Goal: Information Seeking & Learning: Learn about a topic

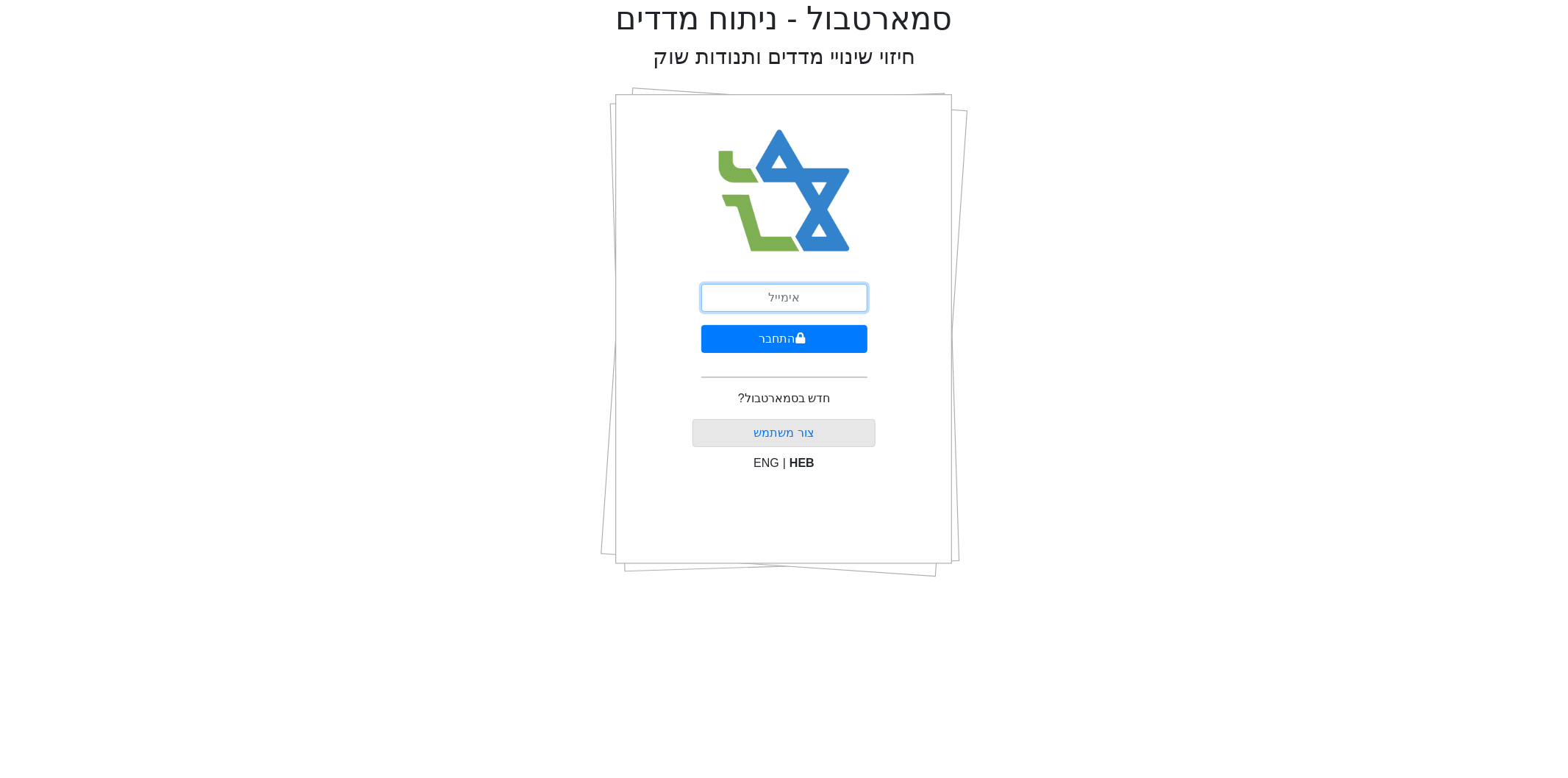
click at [827, 303] on input "email" at bounding box center [784, 297] width 166 height 28
type input "[EMAIL_ADDRESS][DOMAIN_NAME]"
click at [828, 342] on button "התחבר" at bounding box center [784, 339] width 166 height 28
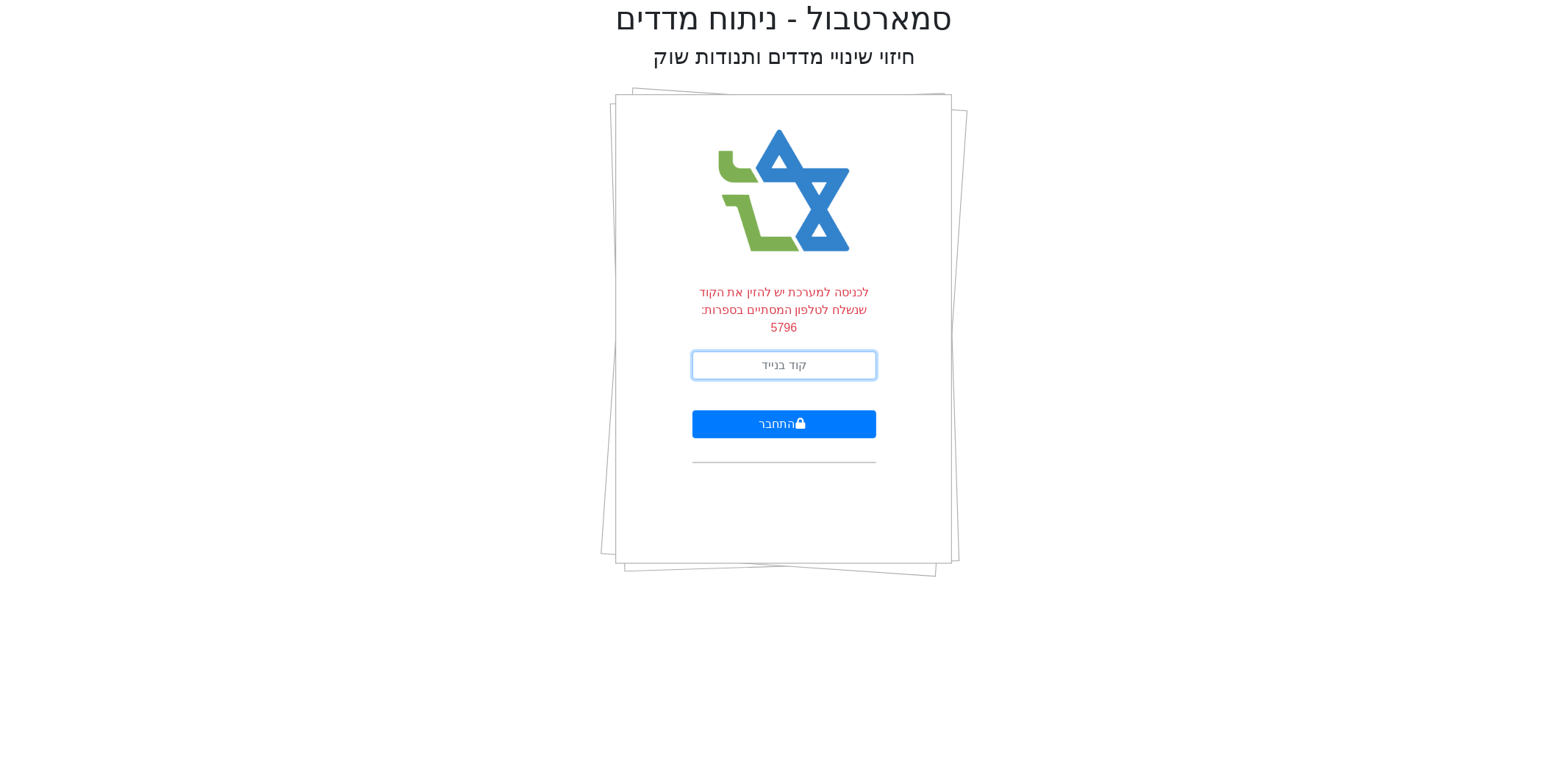
click at [833, 351] on input "text" at bounding box center [784, 365] width 184 height 28
type input "115499"
click at [692, 411] on button "התחבר" at bounding box center [784, 424] width 184 height 28
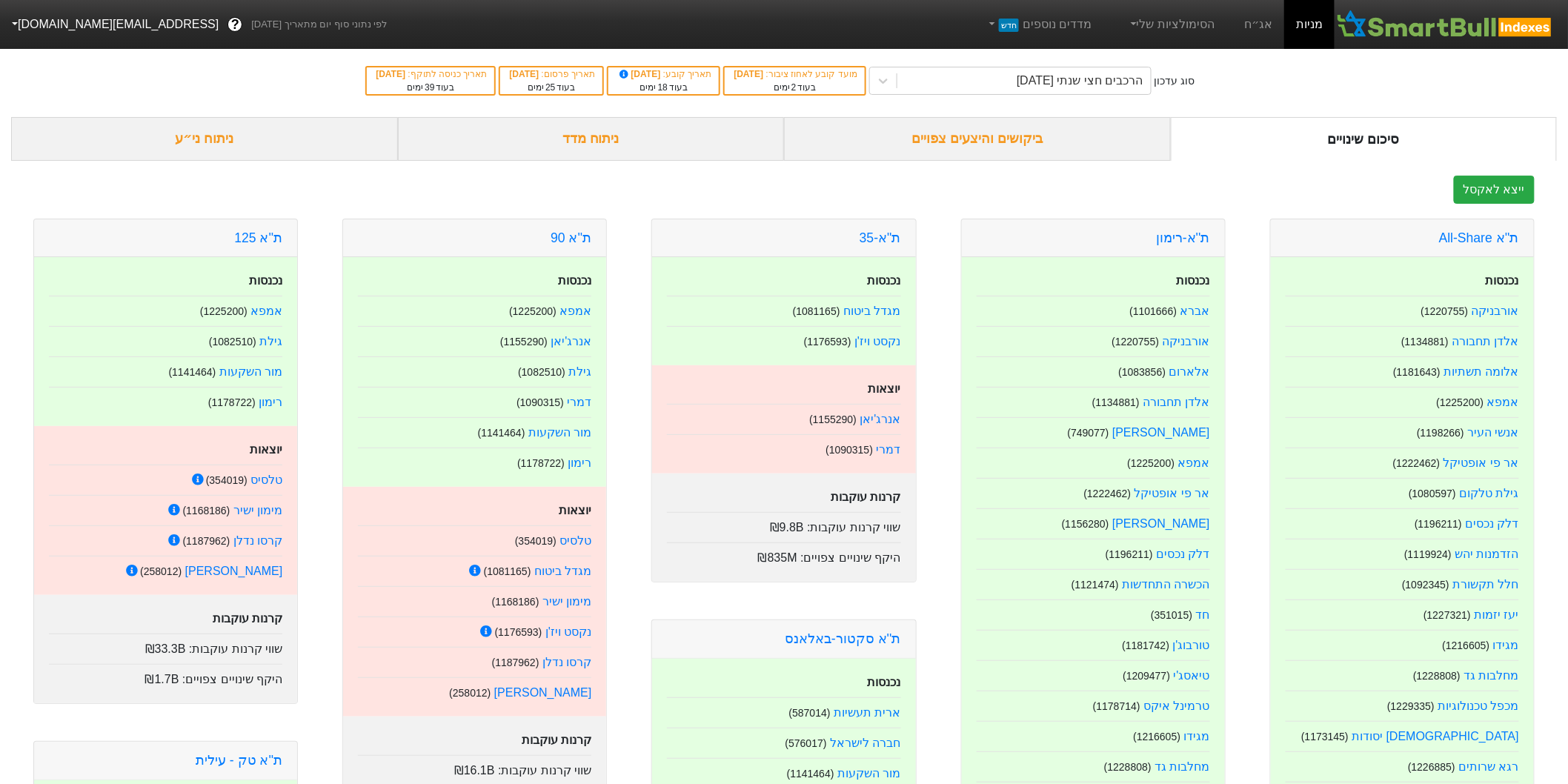
click at [171, 146] on div "ניתוח ני״ע" at bounding box center [205, 138] width 387 height 44
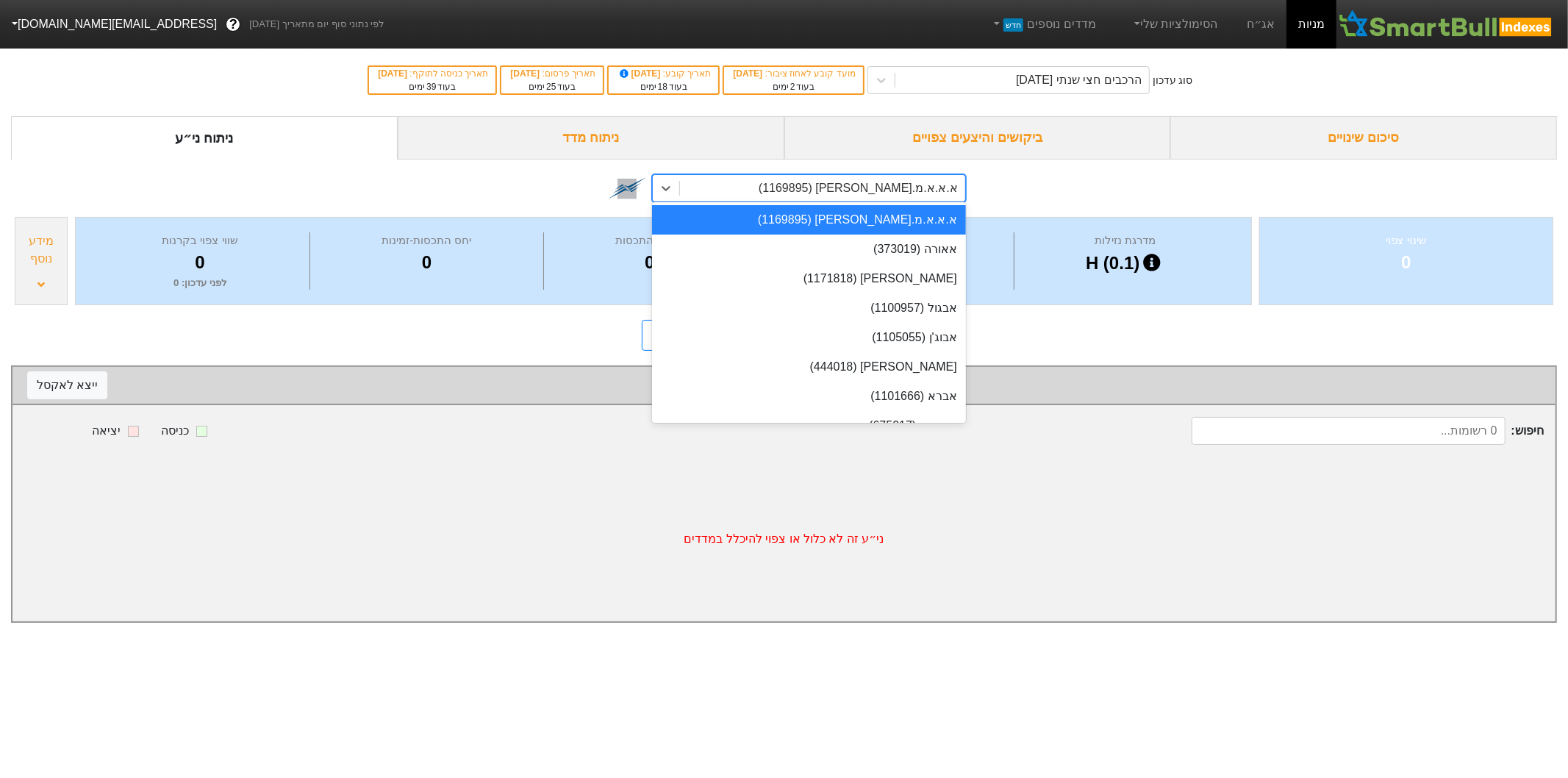
click at [796, 193] on div "א.א.א.מ.[PERSON_NAME] (1169895)" at bounding box center [822, 189] width 285 height 27
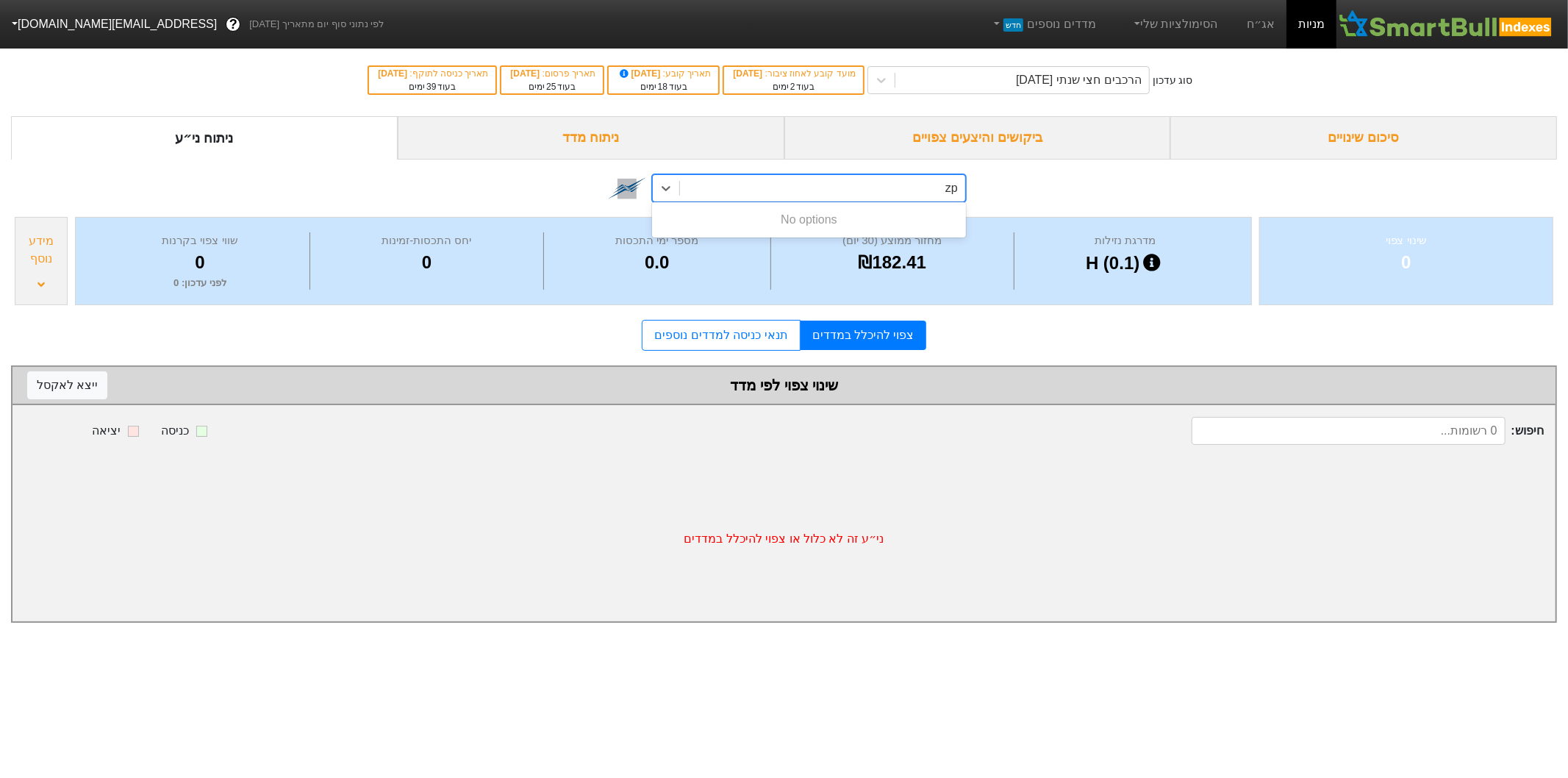
type input "z"
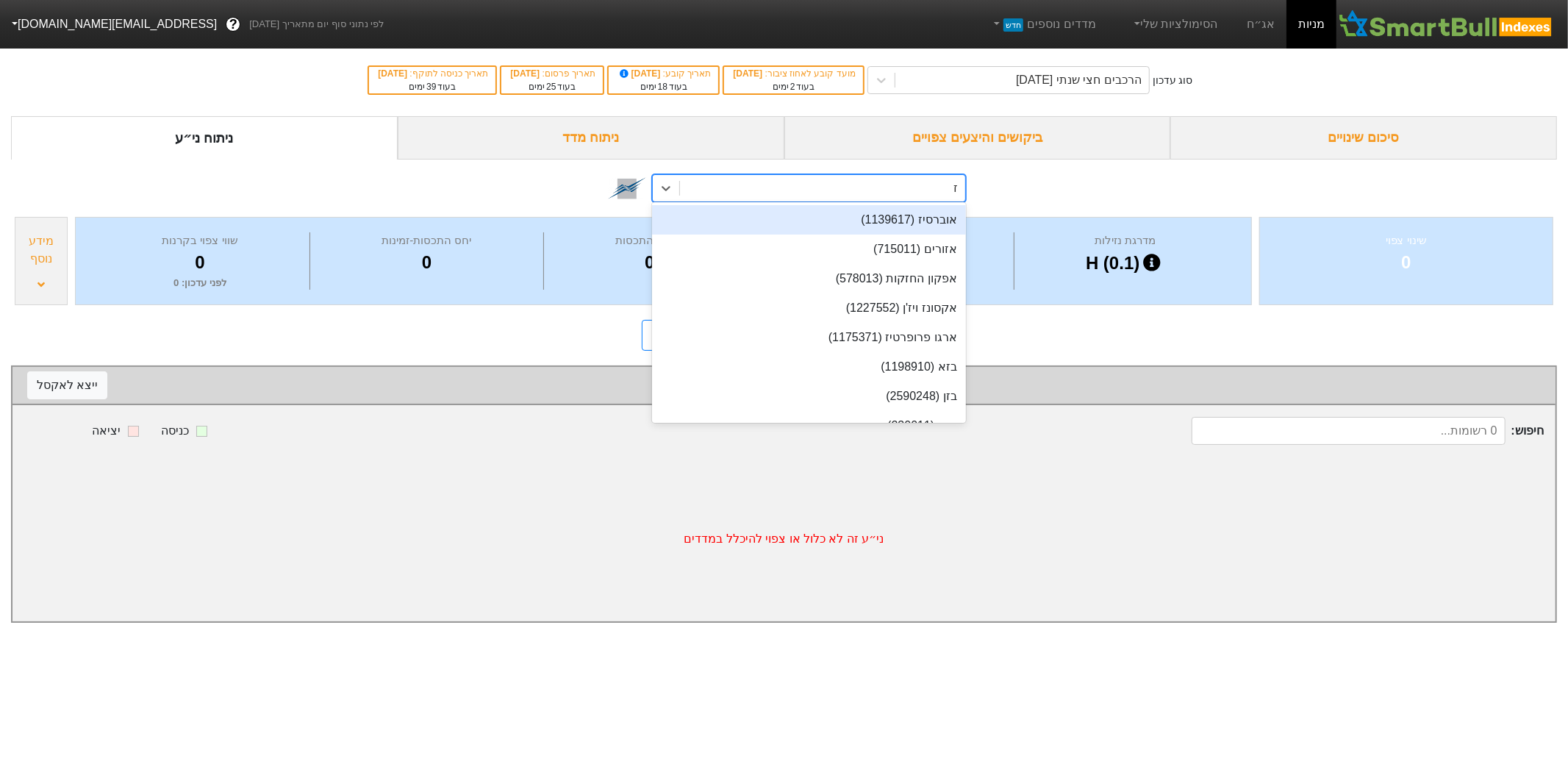
type input "זפ"
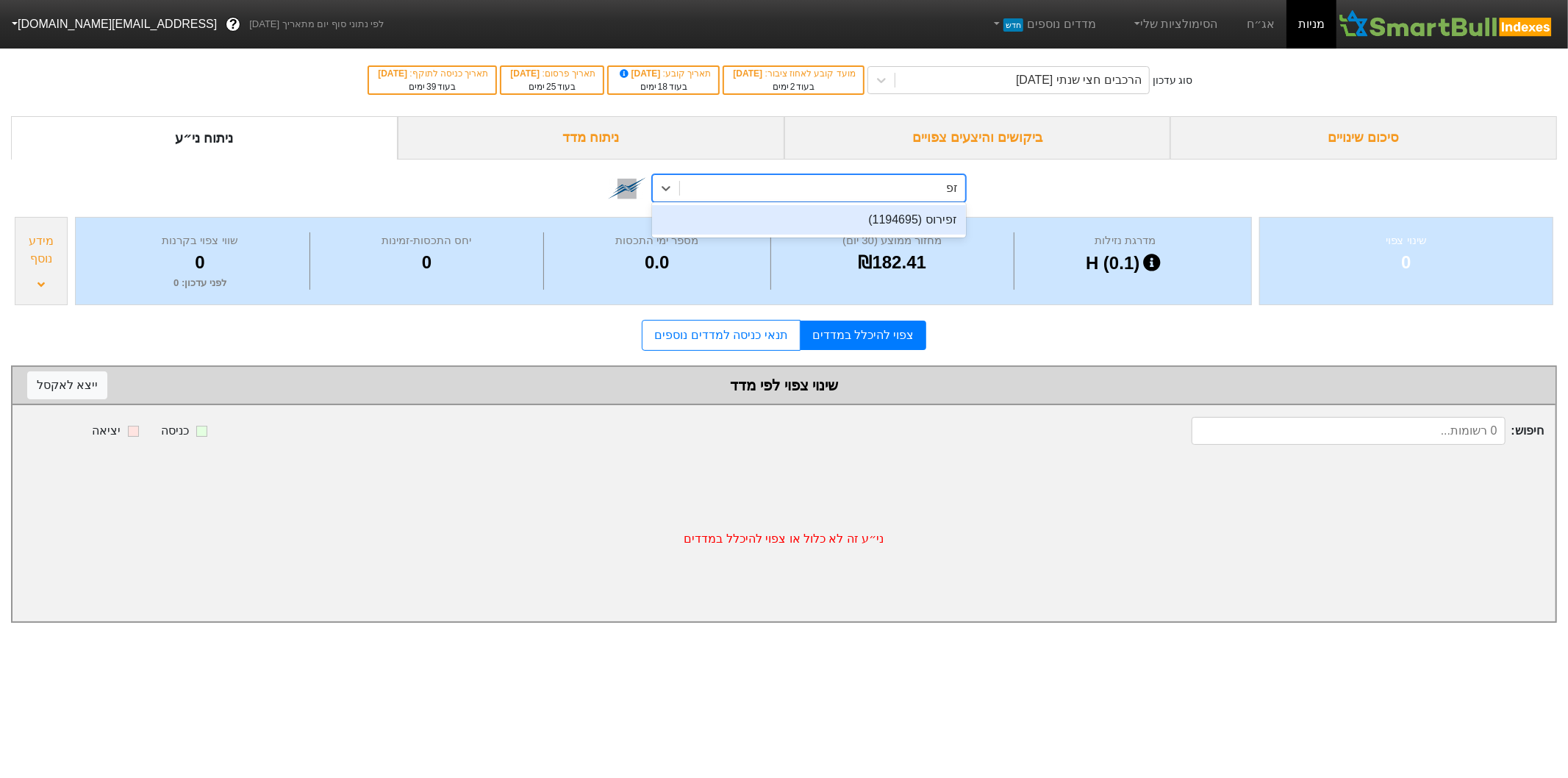
click at [813, 220] on div "זפירוס (1194695)" at bounding box center [809, 220] width 314 height 29
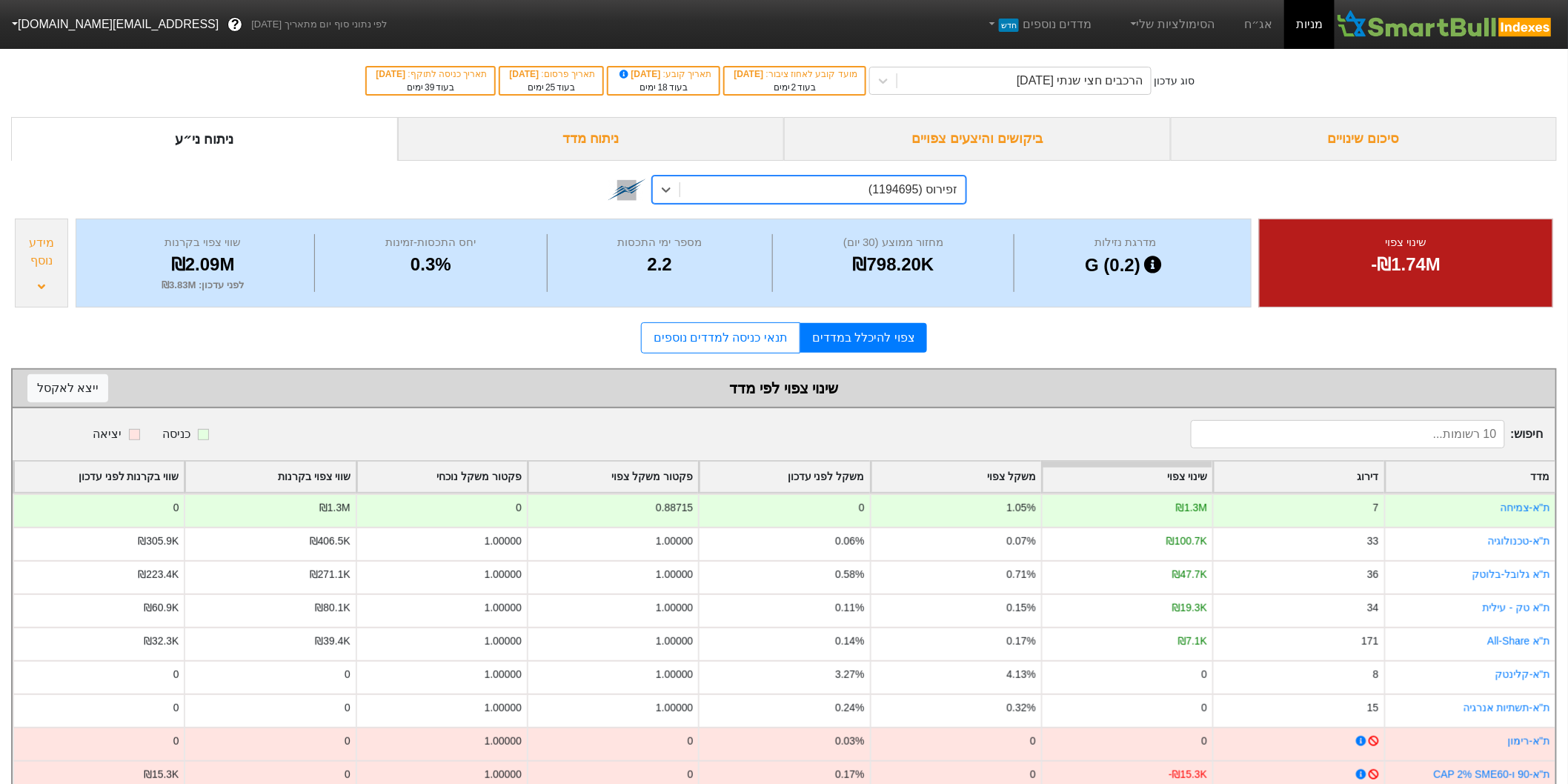
scroll to position [68, 0]
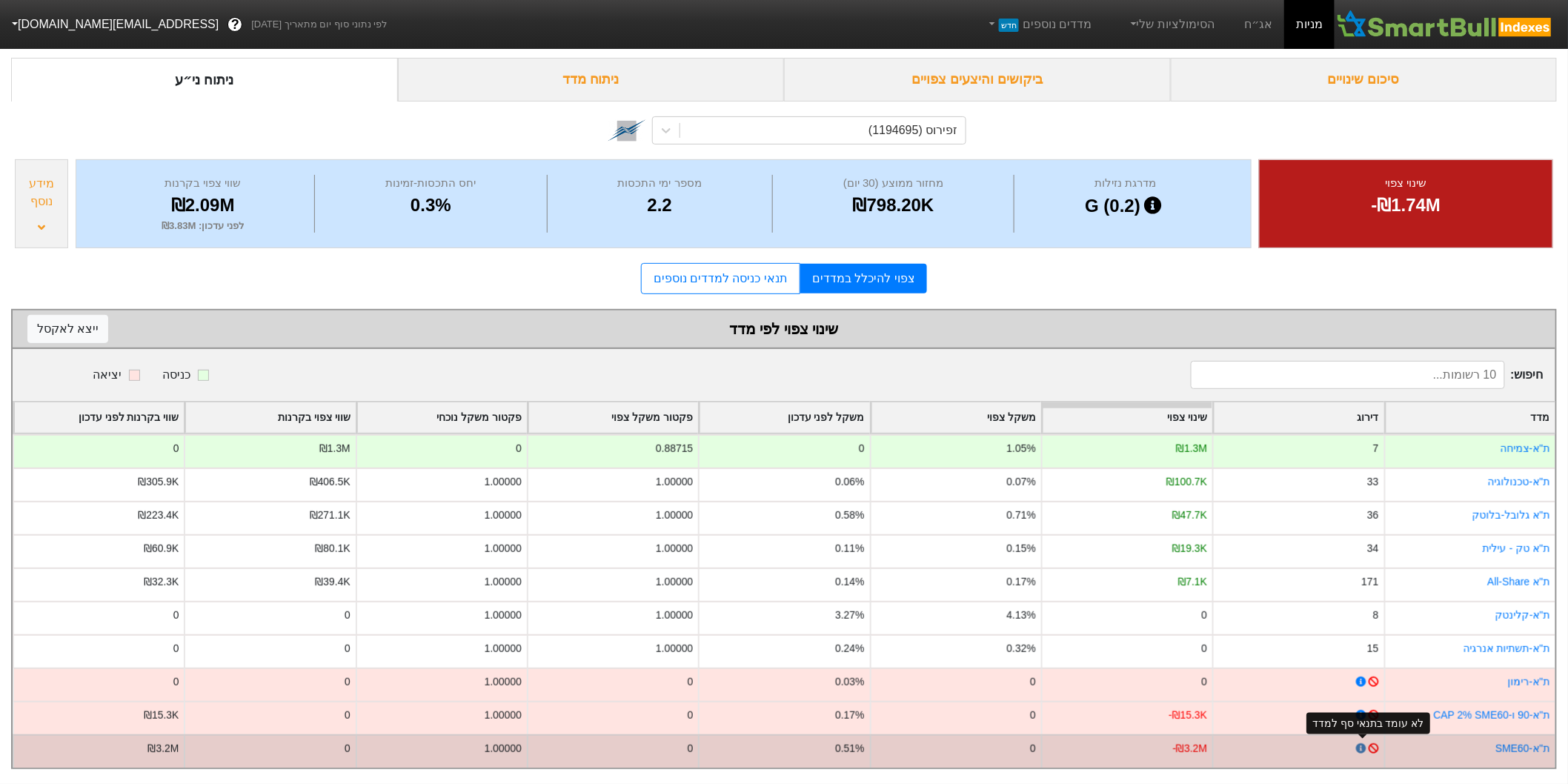
click at [1365, 743] on icon at bounding box center [1361, 748] width 10 height 10
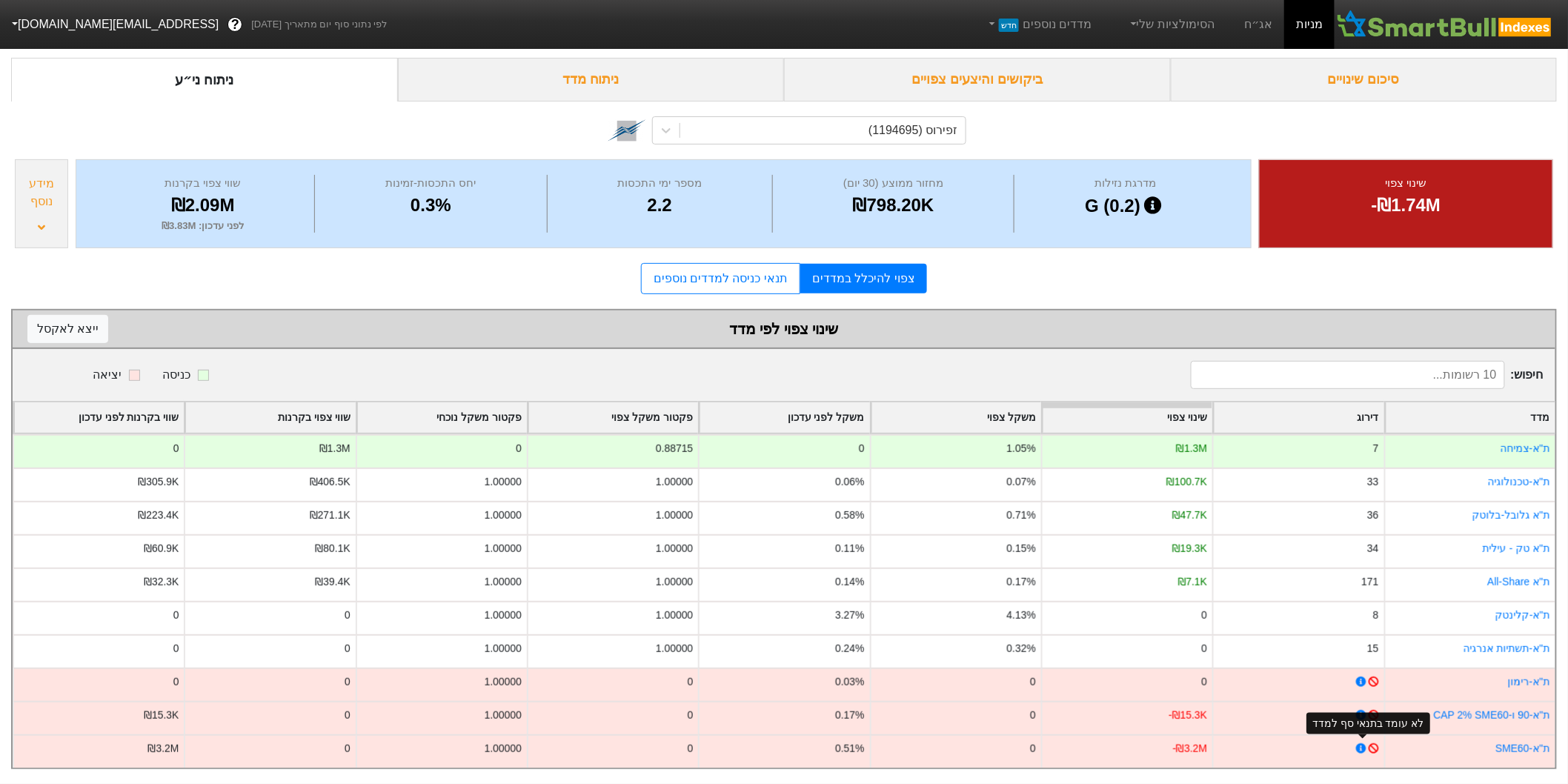
click at [1361, 716] on div "לא עומד בתנאי סף למדד" at bounding box center [1368, 724] width 112 height 16
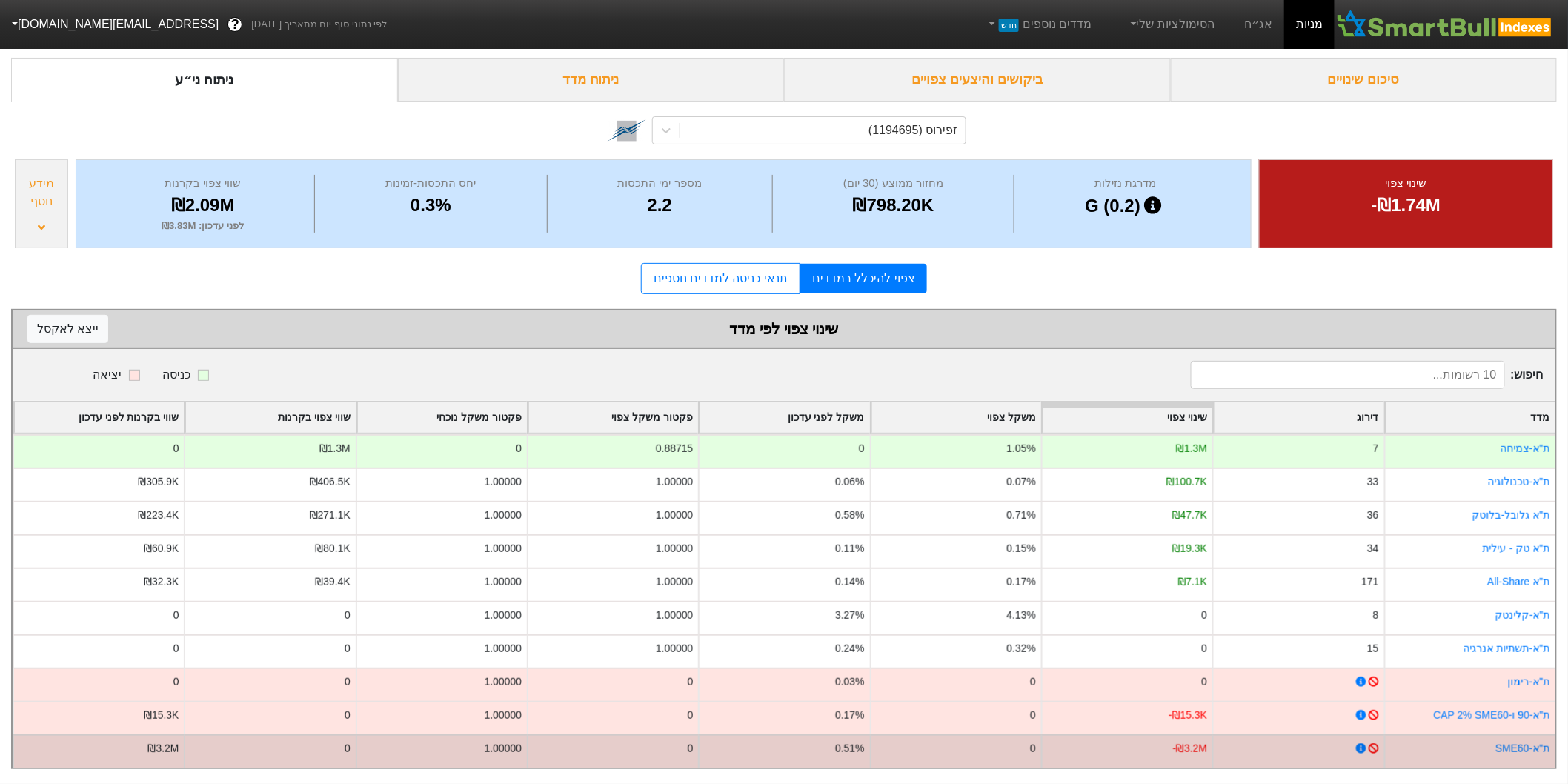
click at [1373, 743] on icon at bounding box center [1374, 748] width 10 height 10
click at [1354, 741] on div at bounding box center [1366, 749] width 25 height 16
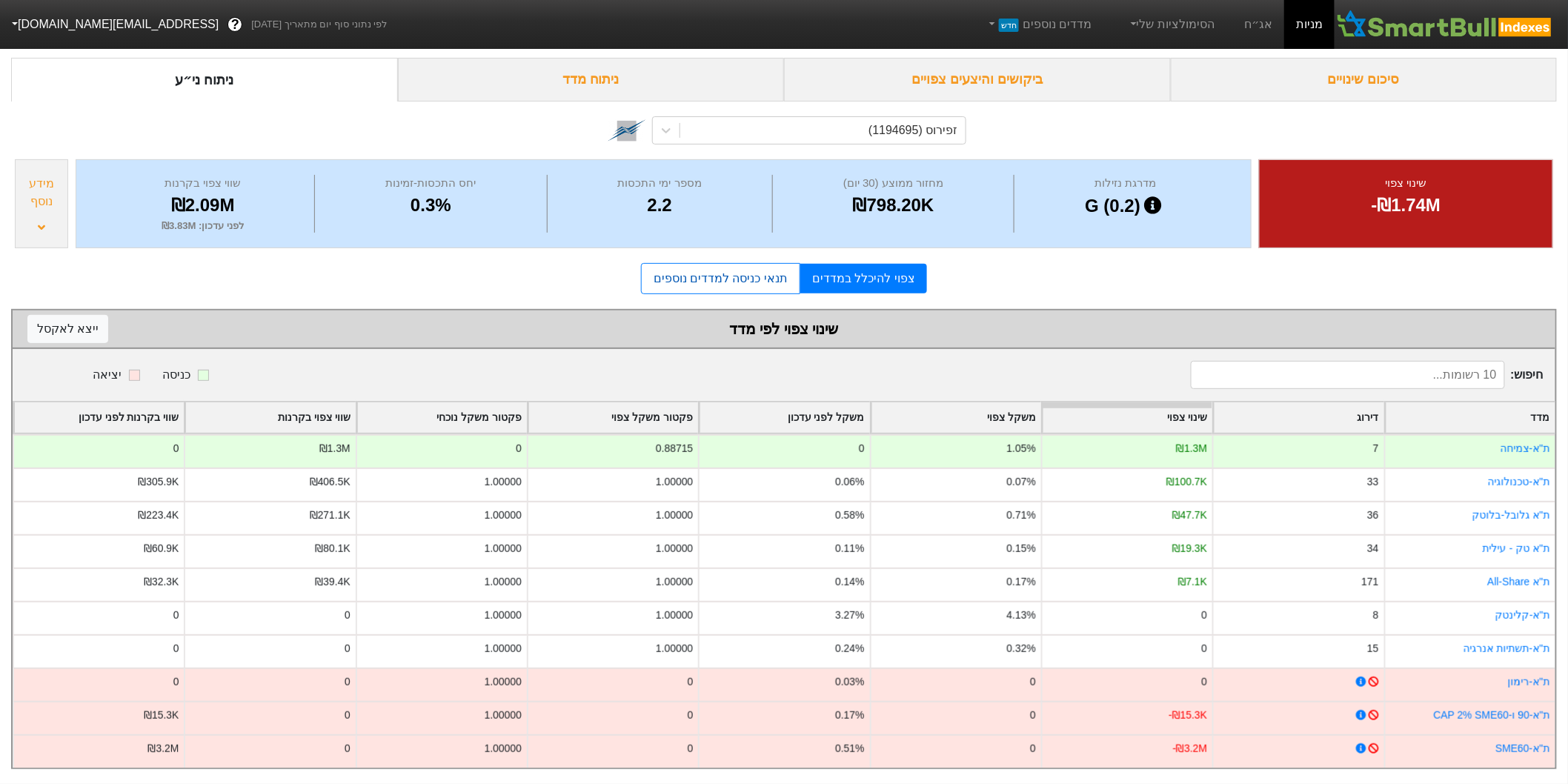
click at [690, 275] on link "תנאי כניסה למדדים נוספים" at bounding box center [721, 279] width 159 height 31
